Goal: Unclear: Browse casually

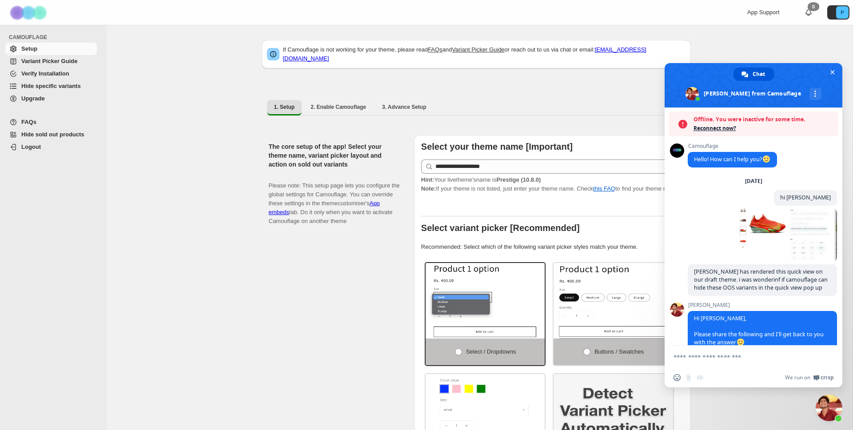
scroll to position [353, 0]
